Goal: Task Accomplishment & Management: Manage account settings

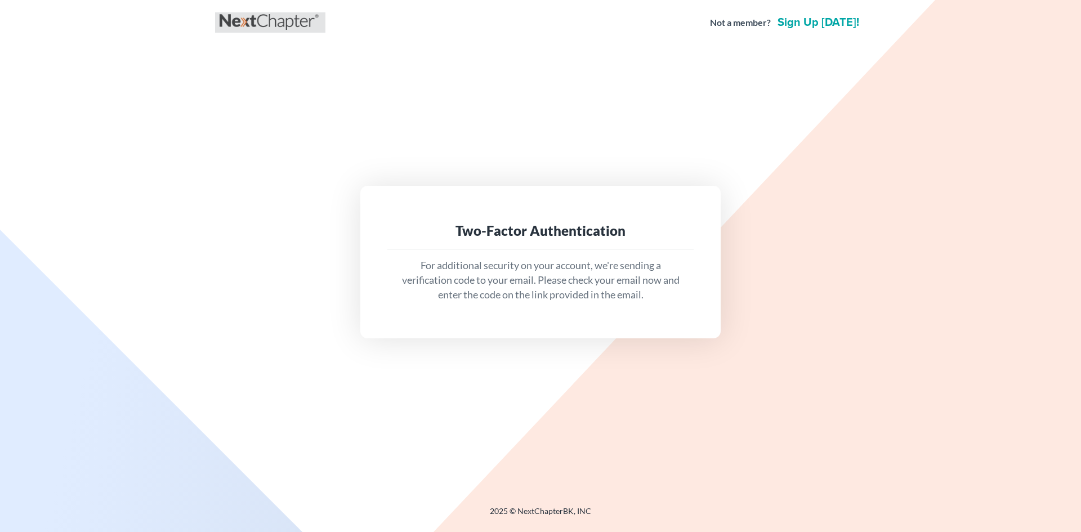
click at [296, 27] on link at bounding box center [270, 22] width 101 height 20
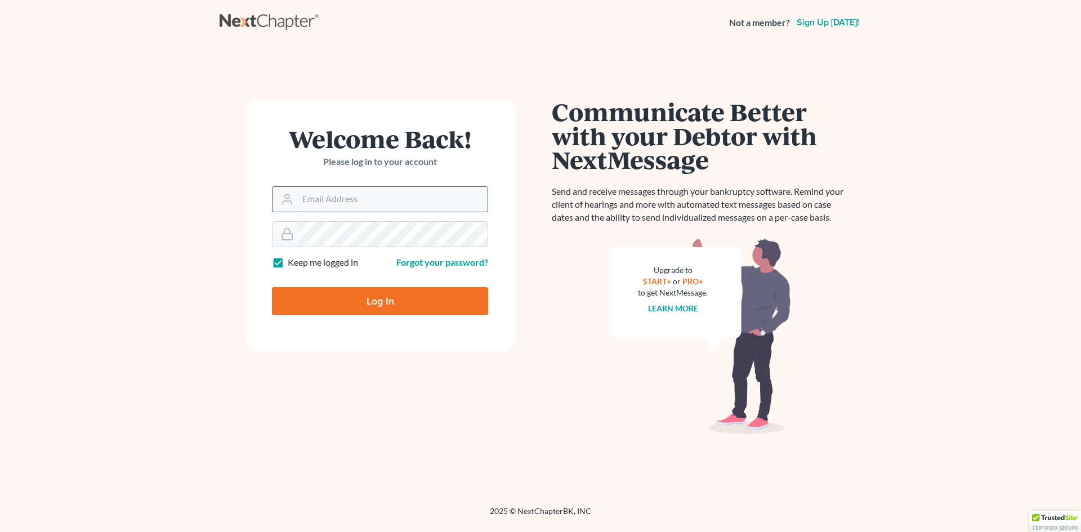
click at [340, 204] on input "Email Address" at bounding box center [393, 199] width 190 height 25
type input "geo@onestopadvocate.com"
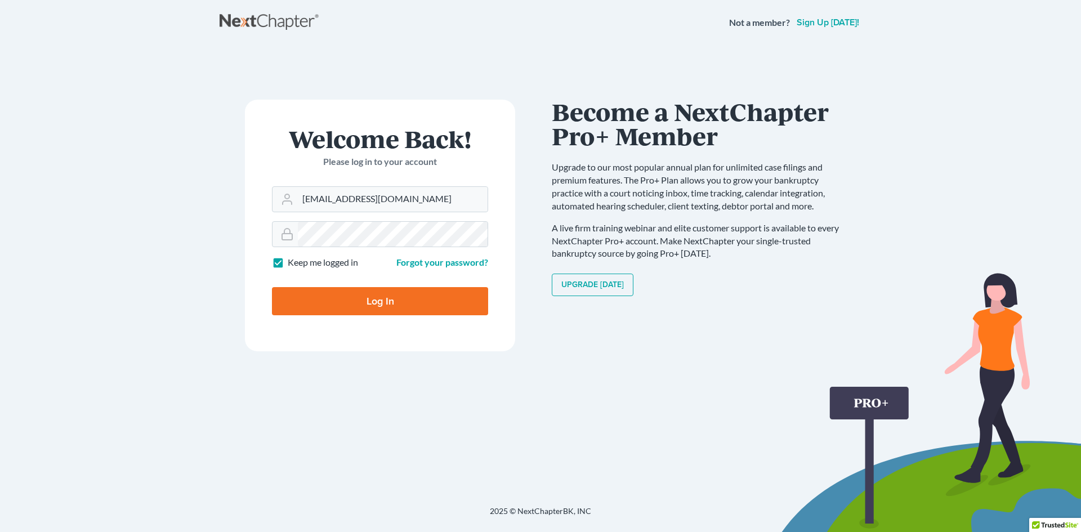
click at [371, 296] on input "Log In" at bounding box center [380, 301] width 216 height 28
type input "Thinking..."
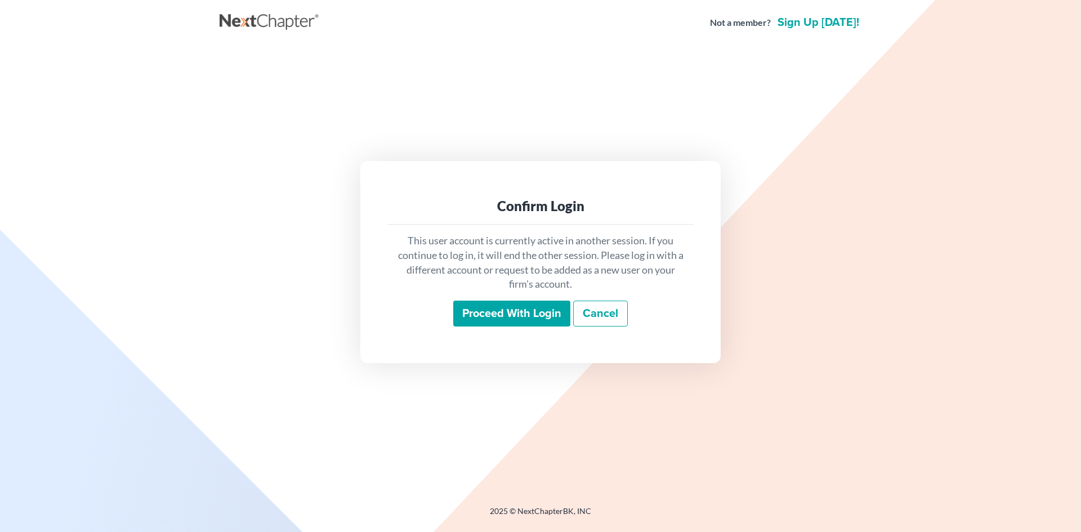
click at [520, 315] on input "Proceed with login" at bounding box center [511, 314] width 117 height 26
